Goal: Check status

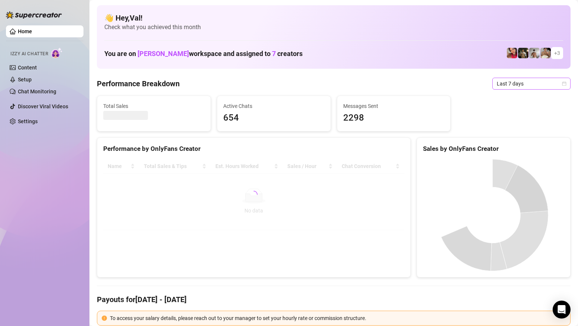
click at [562, 84] on icon "calendar" at bounding box center [564, 83] width 4 height 4
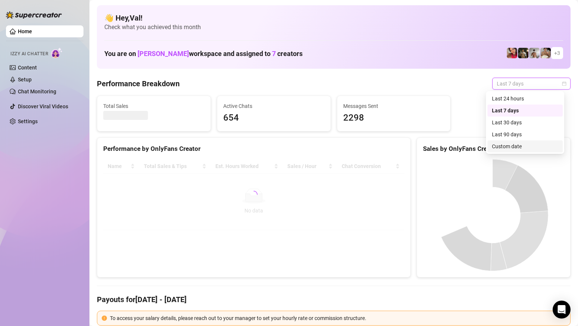
click at [514, 148] on div "Custom date" at bounding box center [525, 146] width 66 height 8
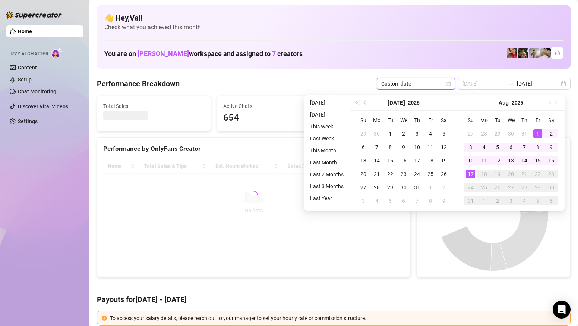
type input "[DATE]"
click at [537, 132] on div "1" at bounding box center [538, 133] width 9 height 9
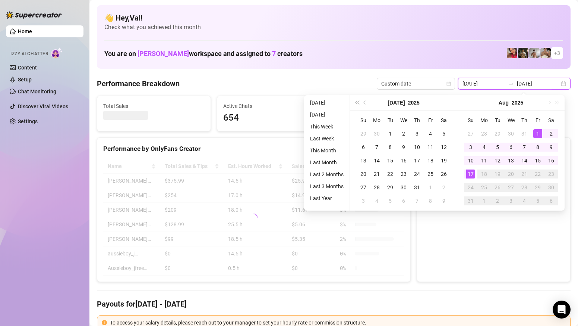
type input "[DATE]"
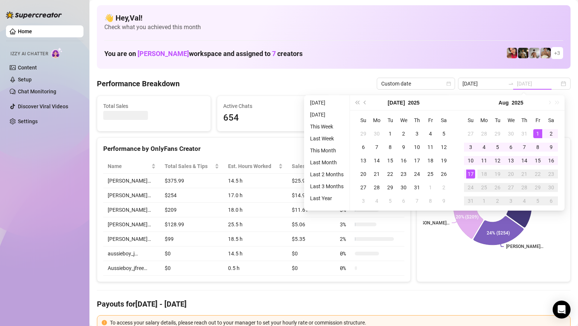
click at [470, 177] on div "17" at bounding box center [471, 173] width 9 height 9
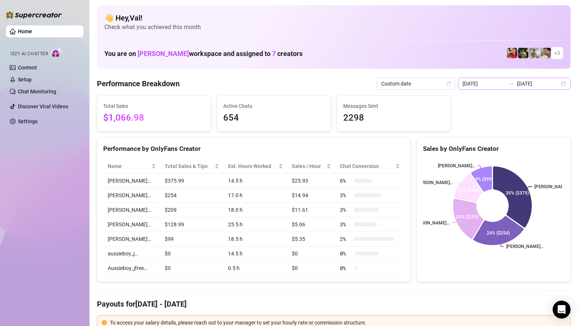
click at [559, 83] on div "[DATE] [DATE]" at bounding box center [514, 84] width 113 height 12
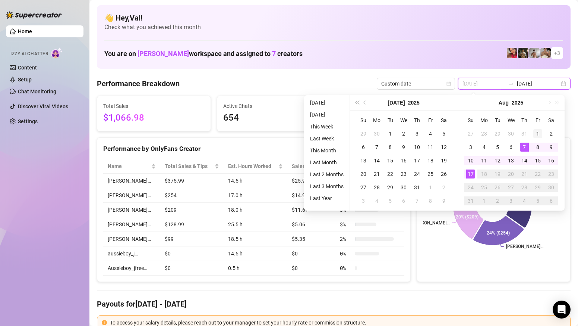
type input "[DATE]"
click at [537, 131] on div "1" at bounding box center [538, 133] width 9 height 9
type input "[DATE]"
click at [470, 173] on div "17" at bounding box center [471, 173] width 9 height 9
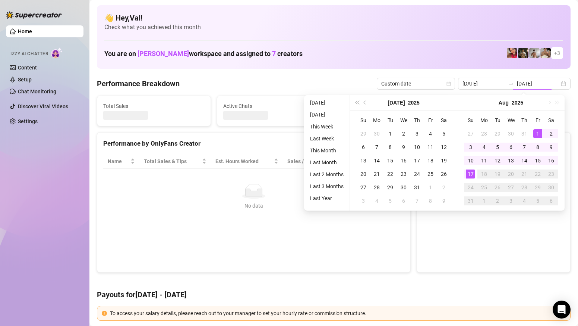
type input "[DATE]"
